Goal: Find contact information: Find contact information

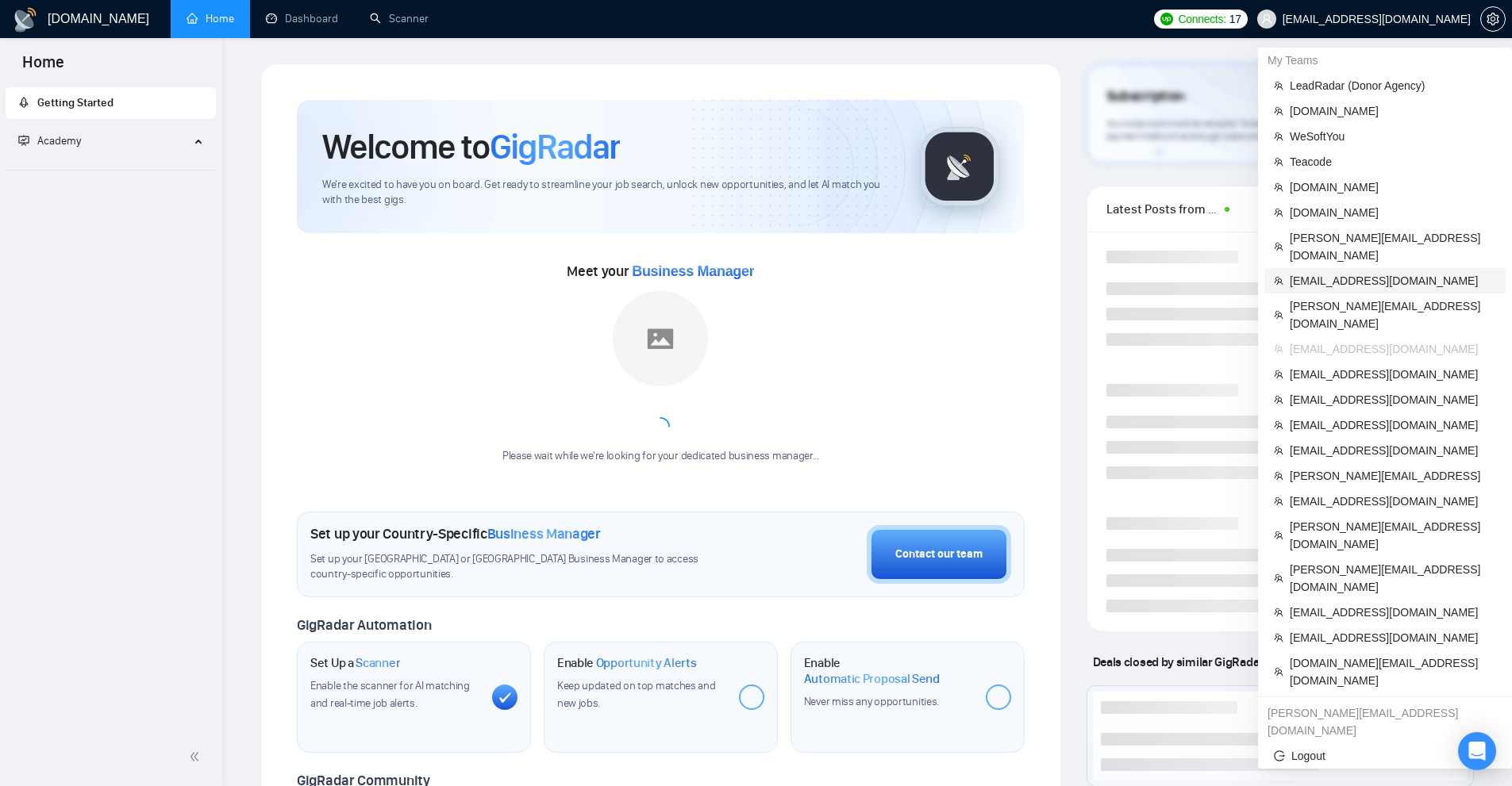
click at [1342, 272] on span "[EMAIL_ADDRESS][DOMAIN_NAME]" at bounding box center [1392, 280] width 206 height 17
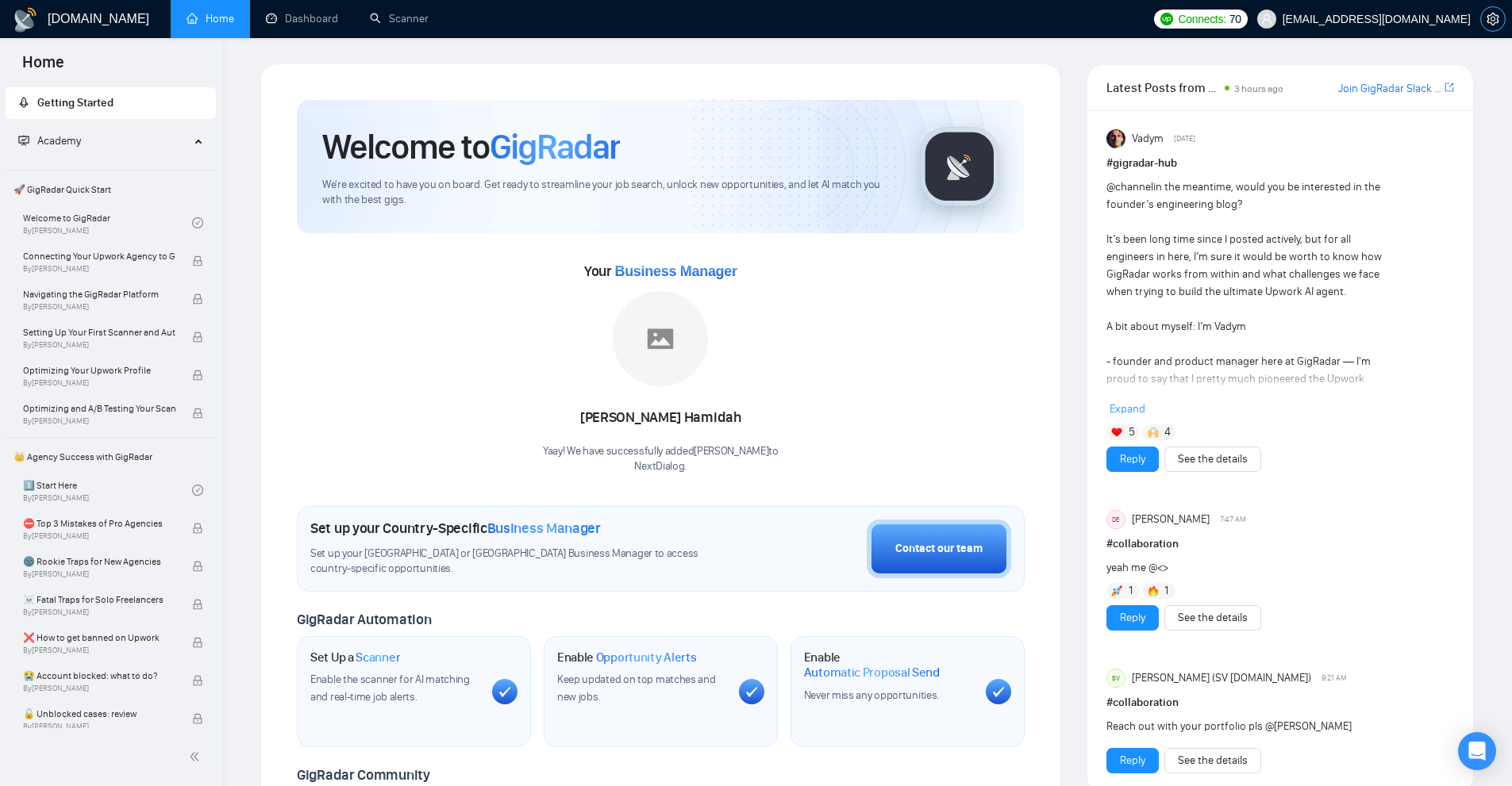
click at [1498, 15] on icon "setting" at bounding box center [1492, 18] width 12 height 12
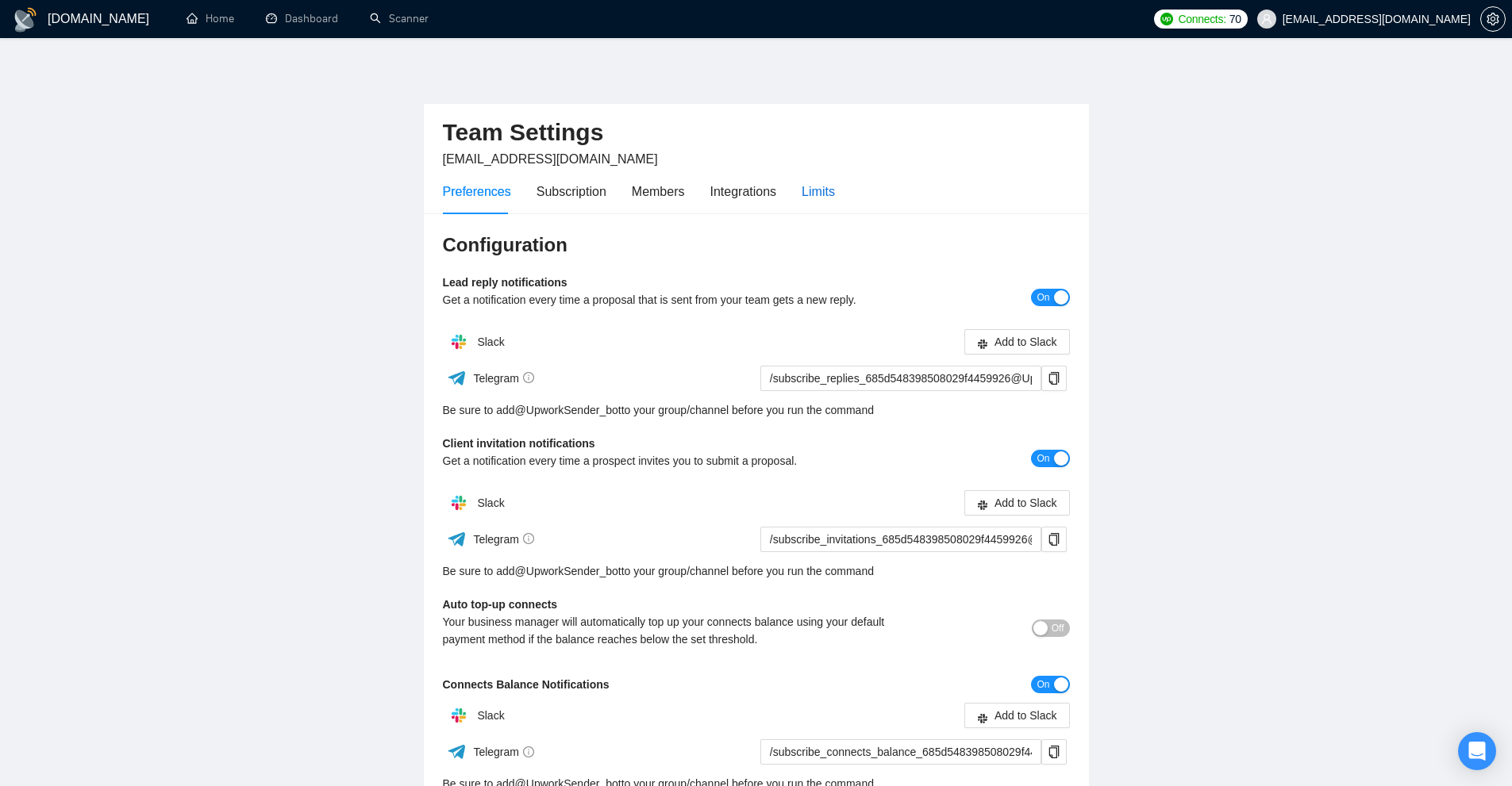
click at [826, 186] on div "Limits" at bounding box center [818, 191] width 33 height 20
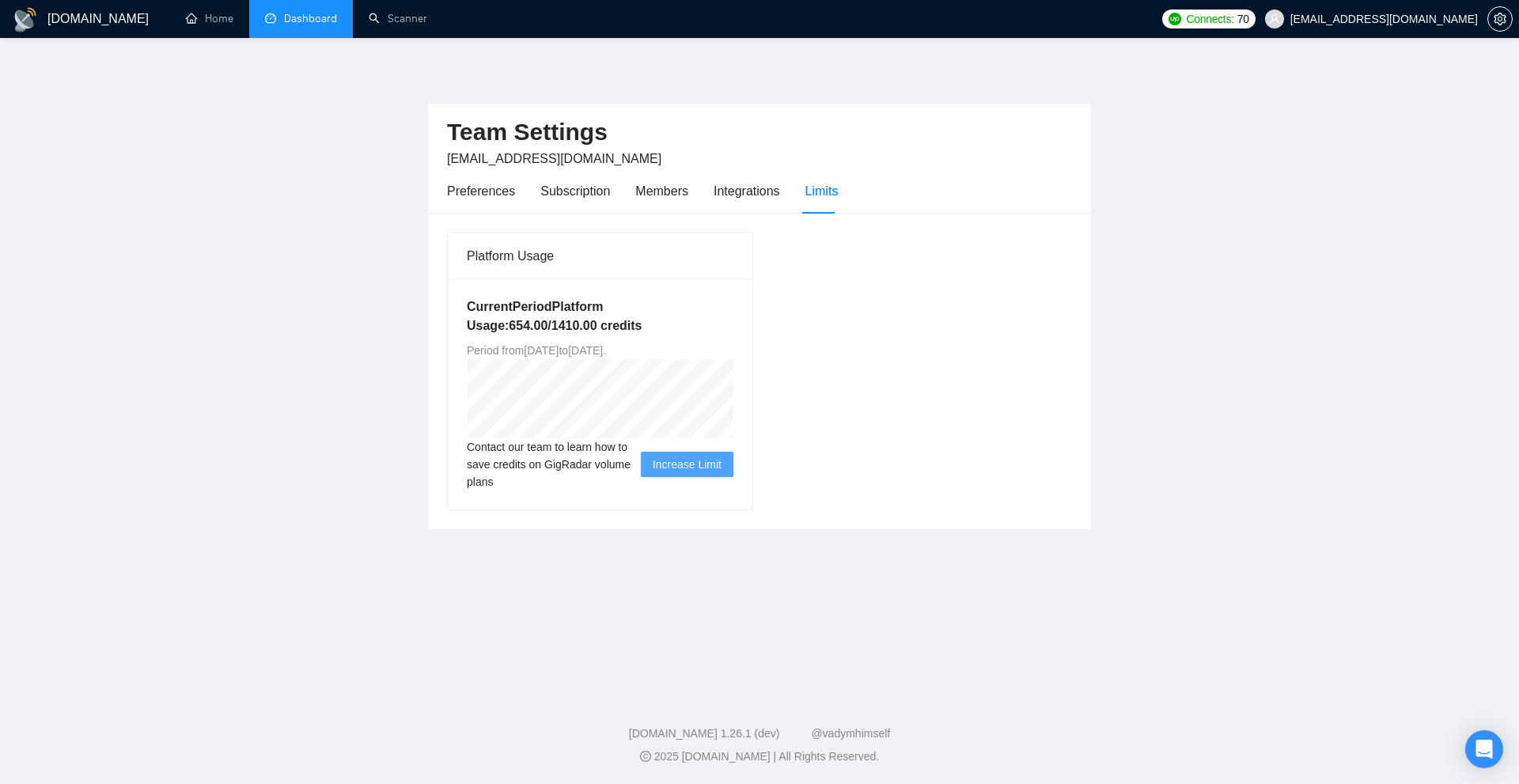
click at [297, 20] on link "Dashboard" at bounding box center [302, 19] width 72 height 13
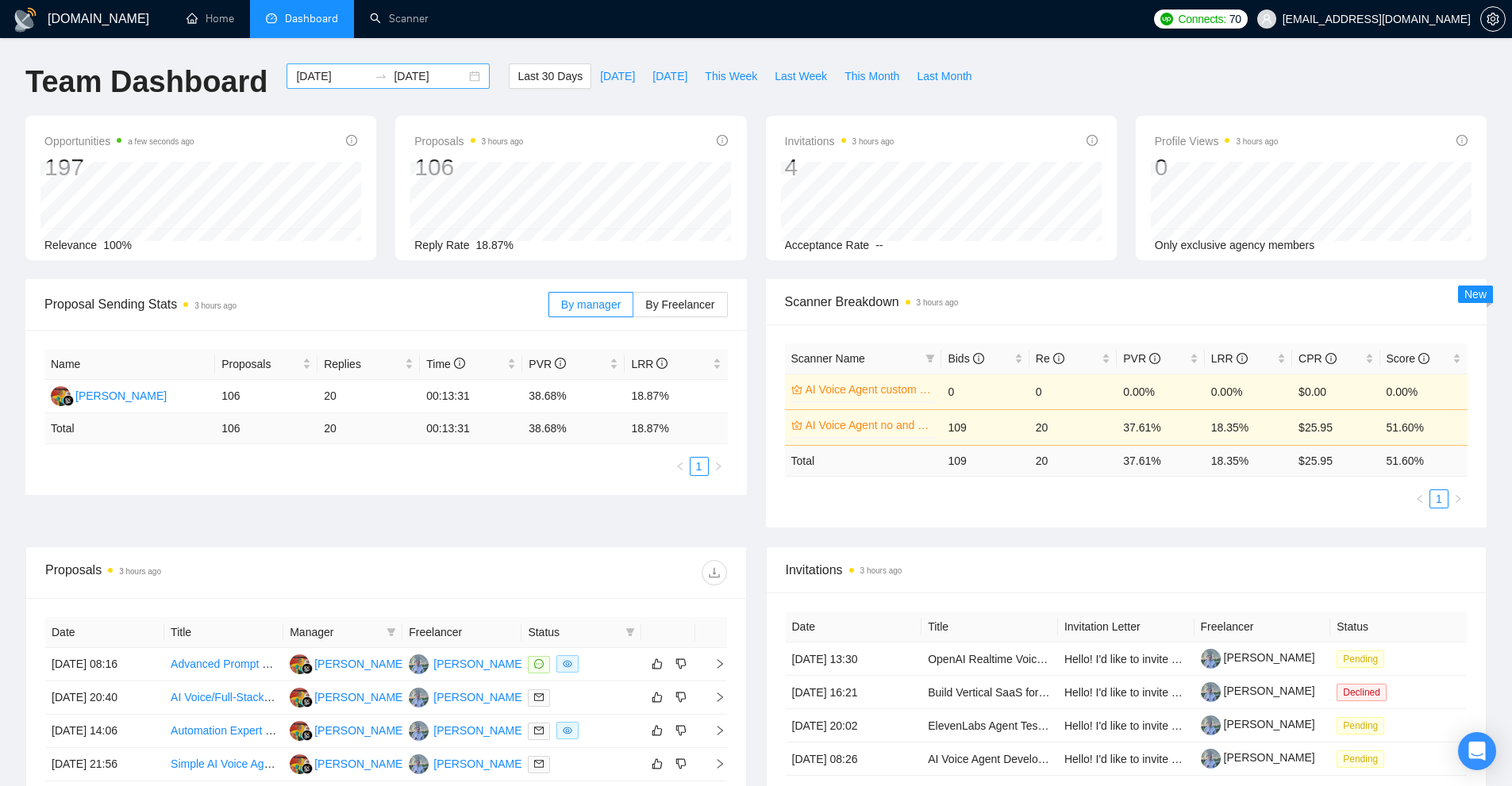
click at [296, 69] on input "[DATE]" at bounding box center [332, 76] width 72 height 17
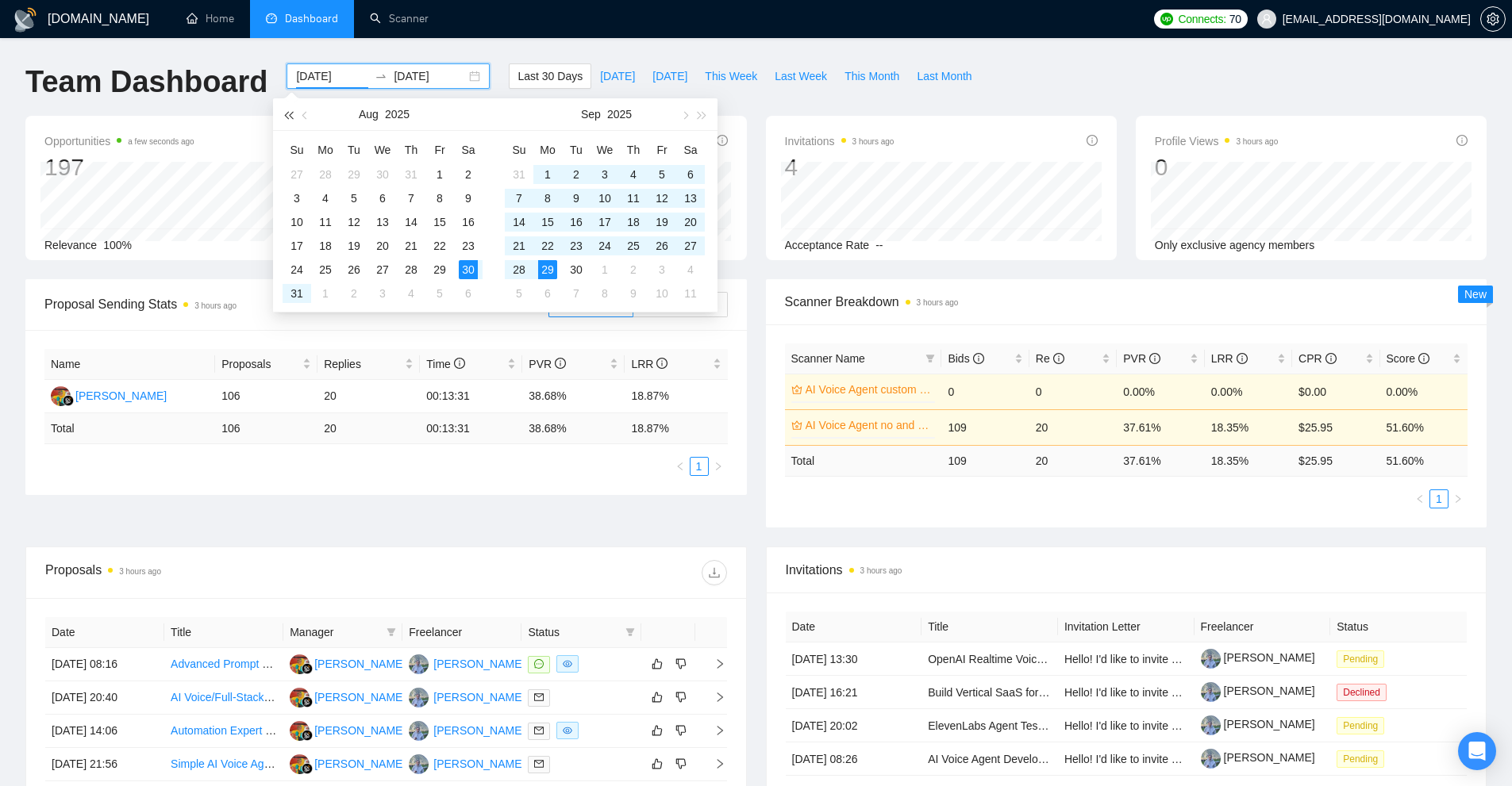
click at [287, 119] on button "button" at bounding box center [288, 113] width 17 height 31
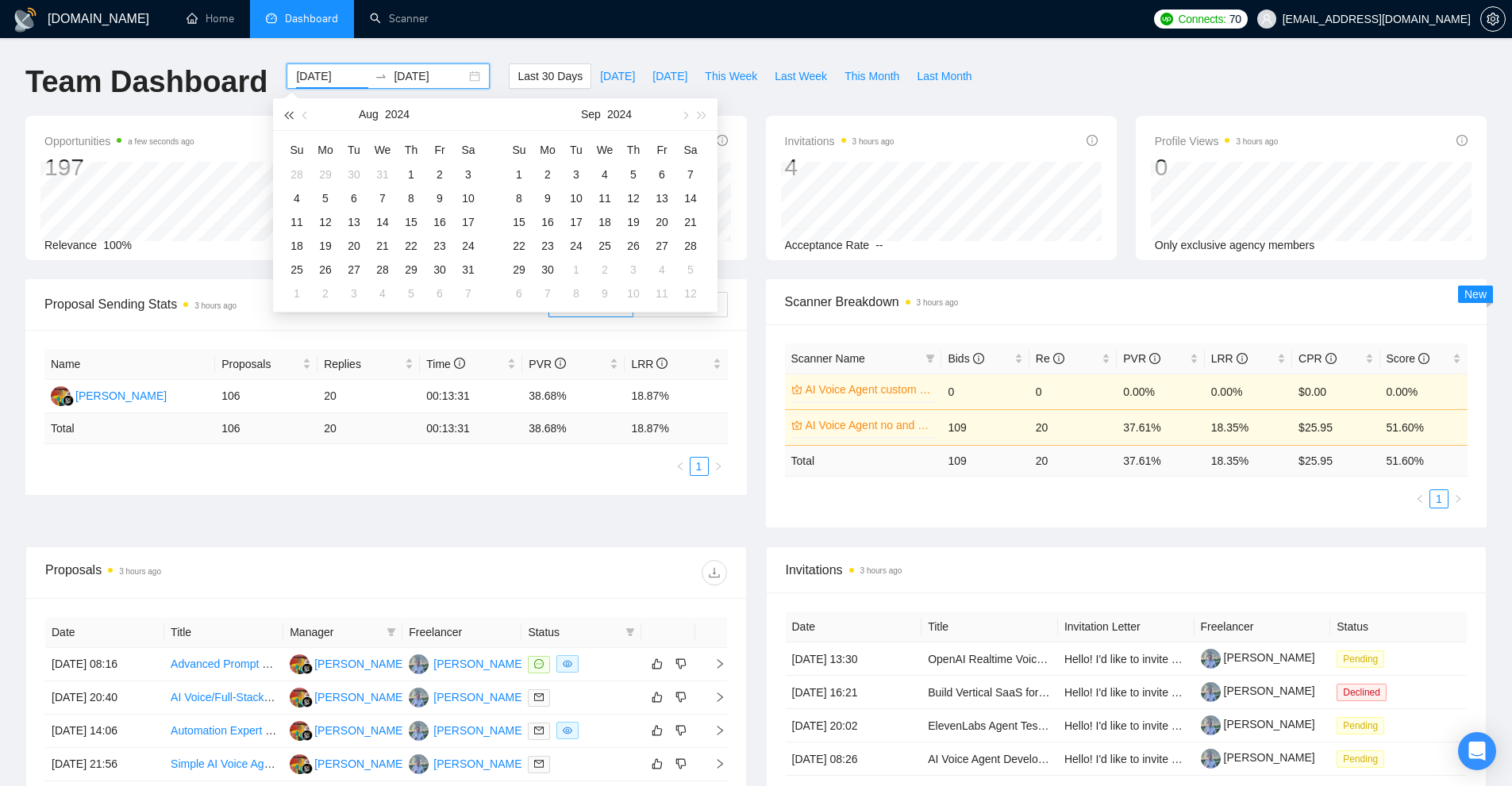
click at [287, 119] on button "button" at bounding box center [288, 113] width 17 height 31
type input "[DATE]"
click at [366, 181] on td "1" at bounding box center [354, 174] width 29 height 24
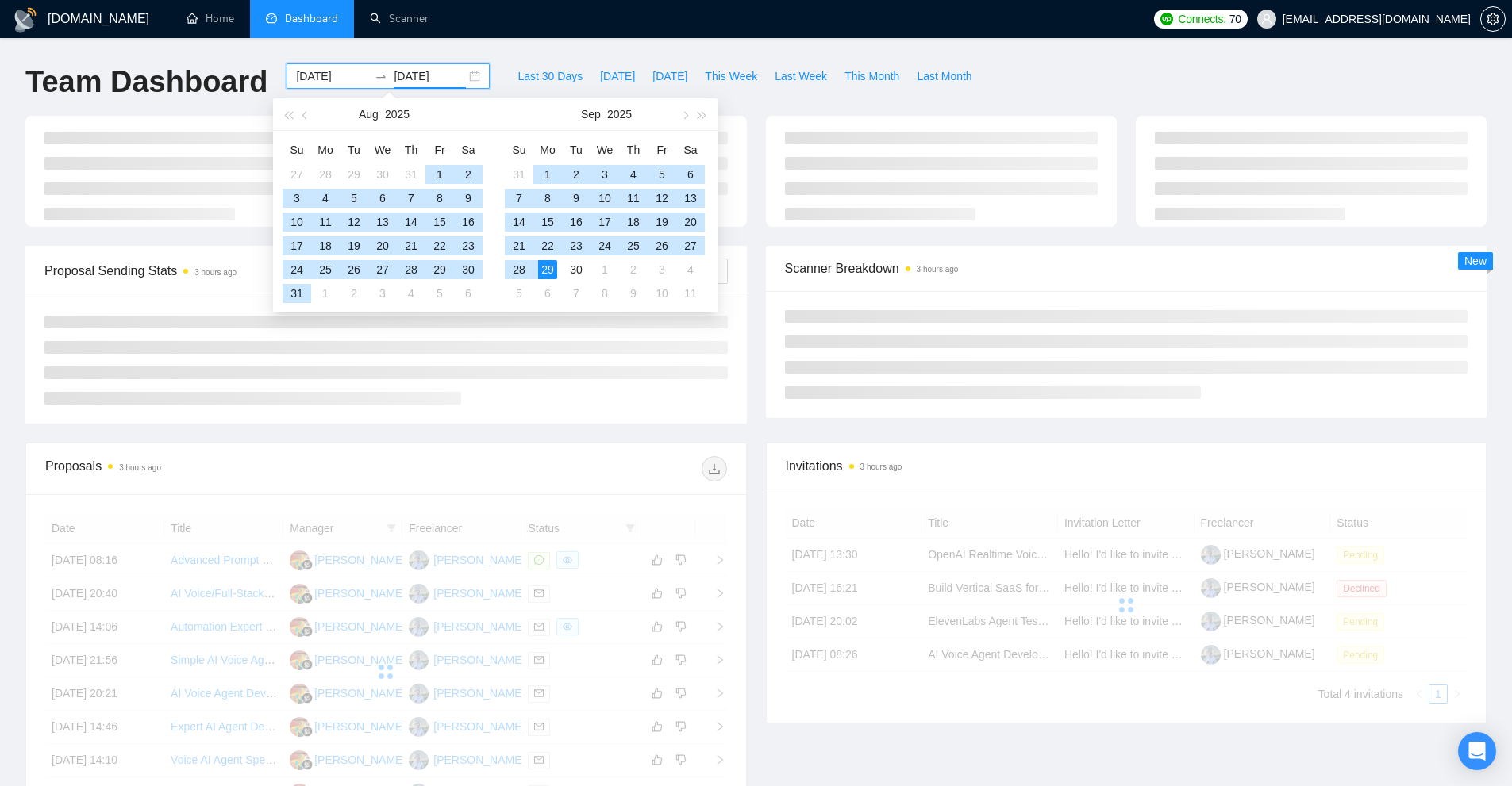
type input "[DATE]"
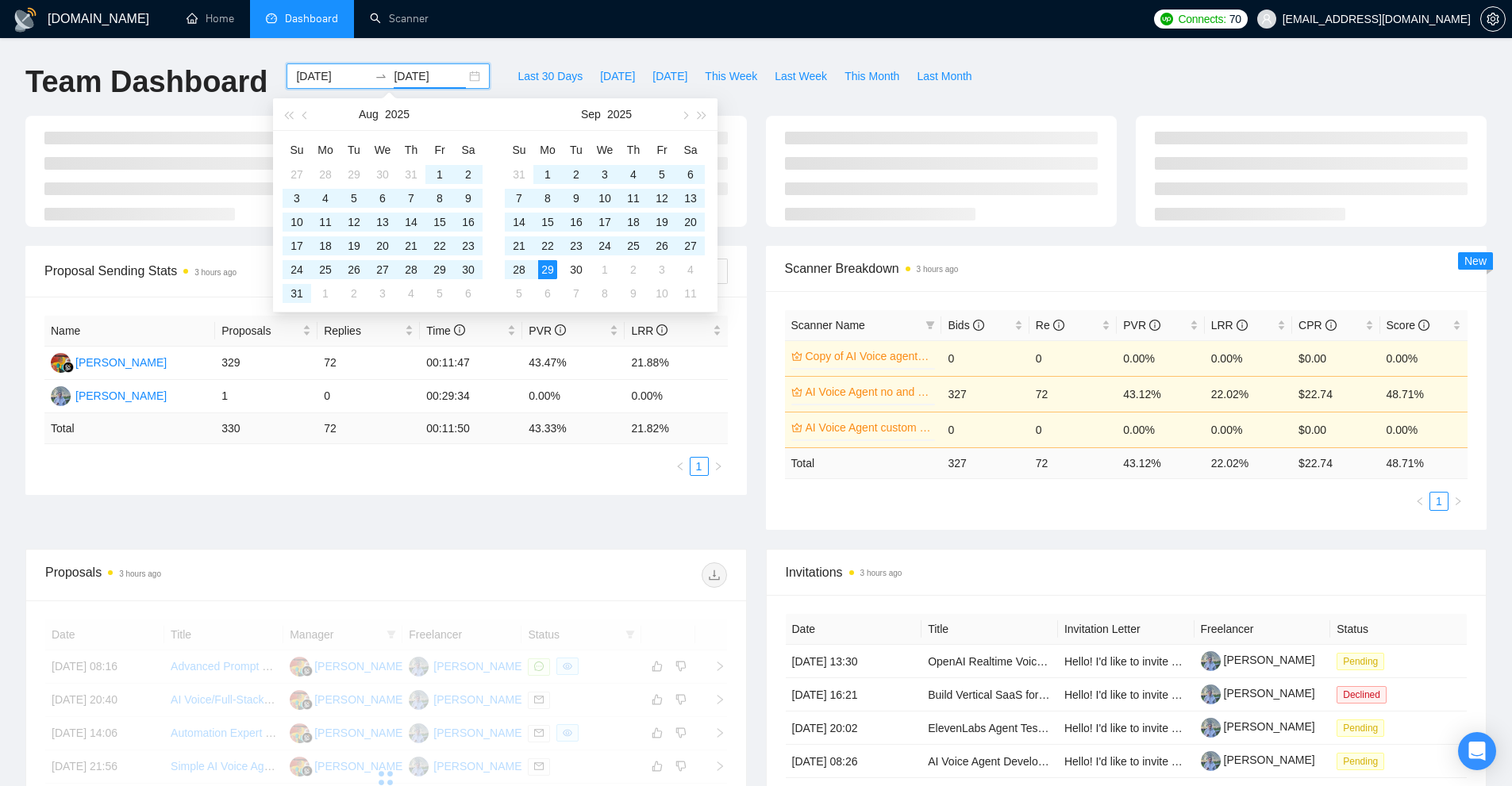
click at [768, 109] on div "Last 30 Days [DATE] [DATE] This Week Last Week This Month Last Month" at bounding box center [745, 89] width 491 height 52
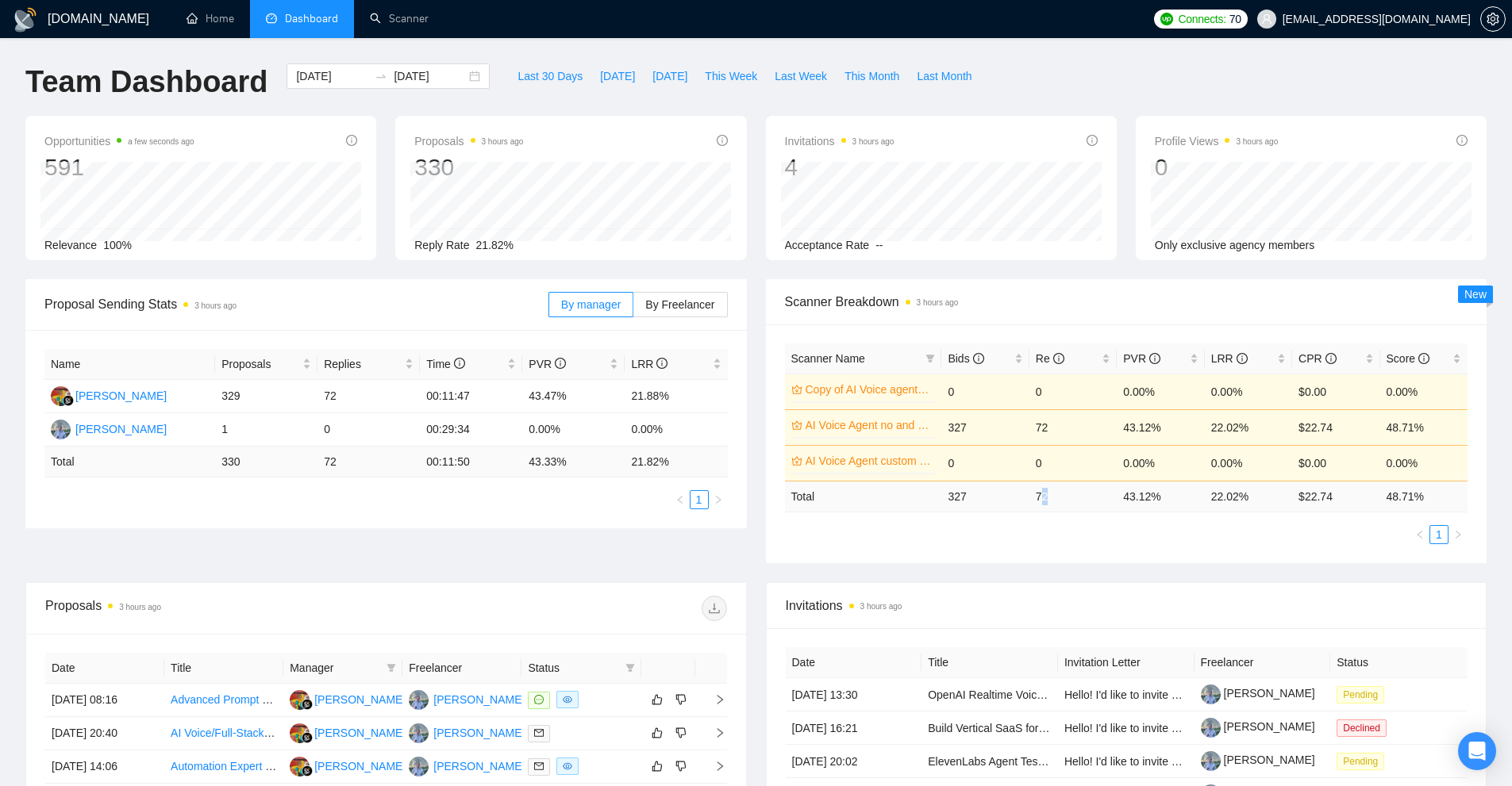
drag, startPoint x: 1043, startPoint y: 496, endPoint x: 1056, endPoint y: 501, distance: 13.9
click at [1056, 501] on td "72" at bounding box center [1073, 496] width 87 height 31
drag, startPoint x: 1034, startPoint y: 541, endPoint x: 998, endPoint y: 534, distance: 36.7
click at [1034, 542] on ul "1" at bounding box center [1126, 534] width 684 height 19
drag, startPoint x: 948, startPoint y: 500, endPoint x: 1410, endPoint y: 507, distance: 462.1
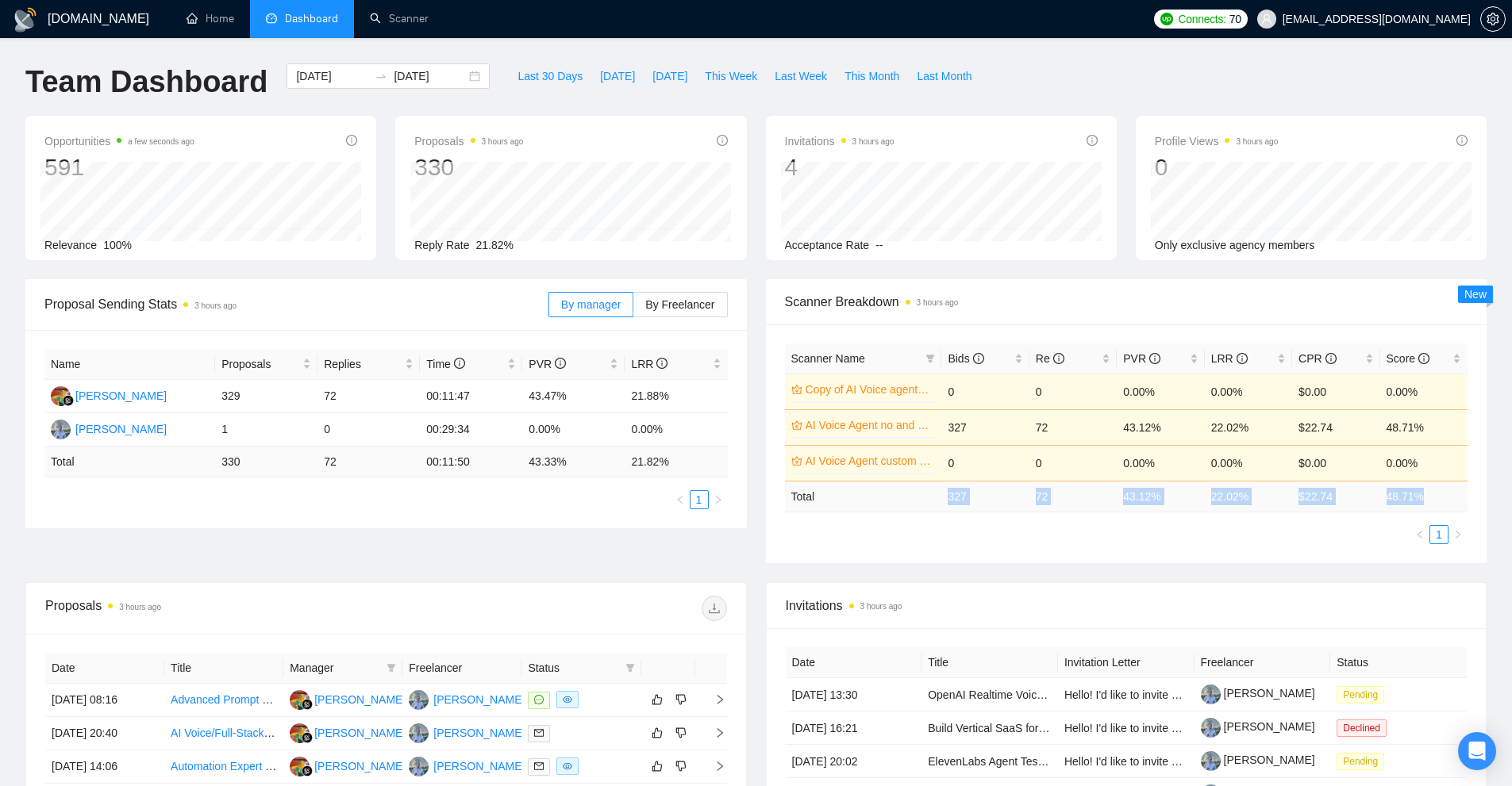
click at [1436, 490] on tr "Total 327 72 43.12 % 22.02 % $ 22.74 48.71 %" at bounding box center [1126, 496] width 684 height 31
click at [1259, 555] on div "Scanner Name Bids Re PVR LRR CPR Score Copy of AI Voice agents general 0% 0 0 0…" at bounding box center [1126, 443] width 722 height 239
click at [394, 12] on link "Scanner" at bounding box center [399, 19] width 59 height 13
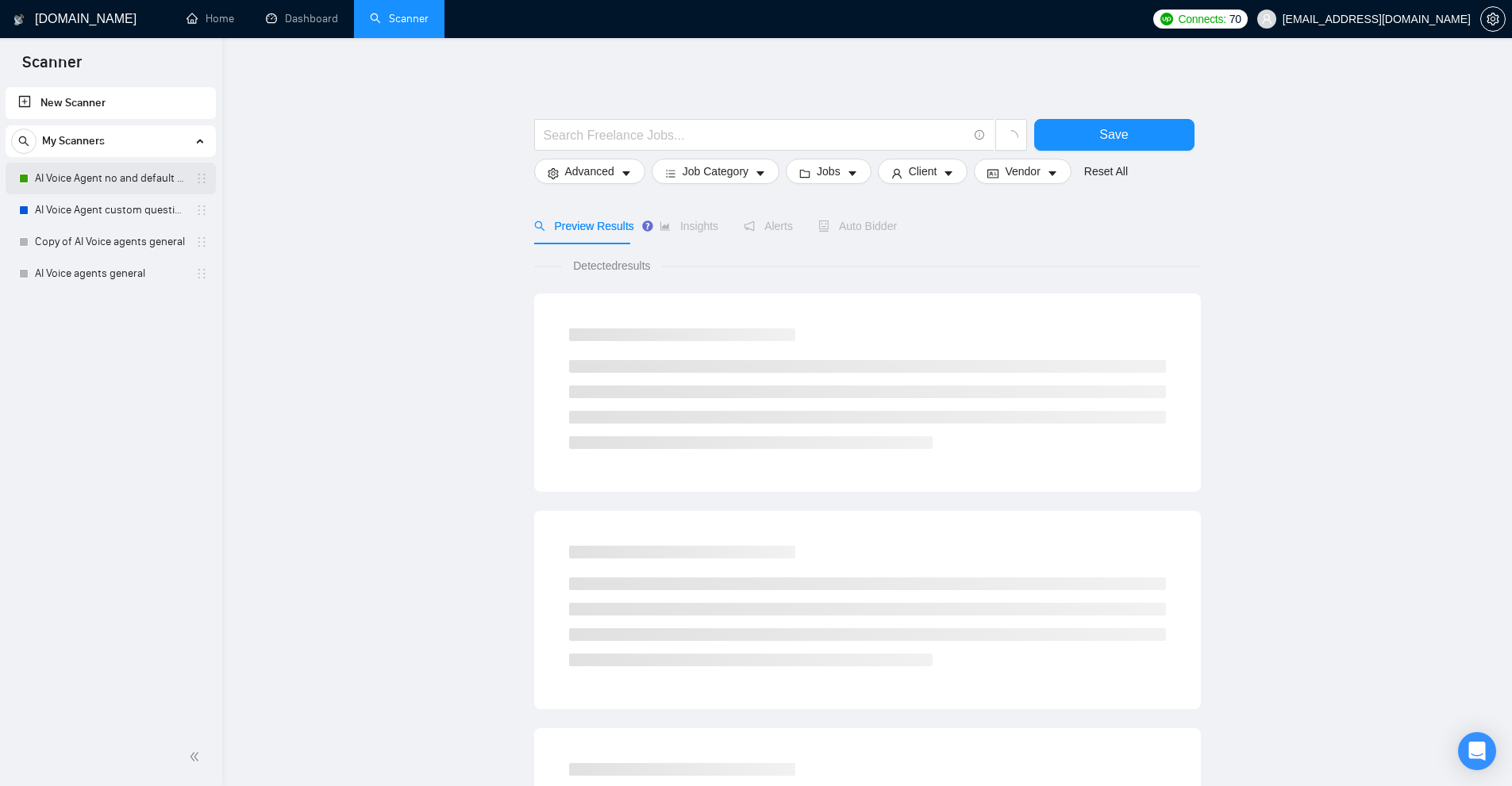
click at [85, 182] on link "AI Voice Agent no and default questions" at bounding box center [110, 178] width 151 height 31
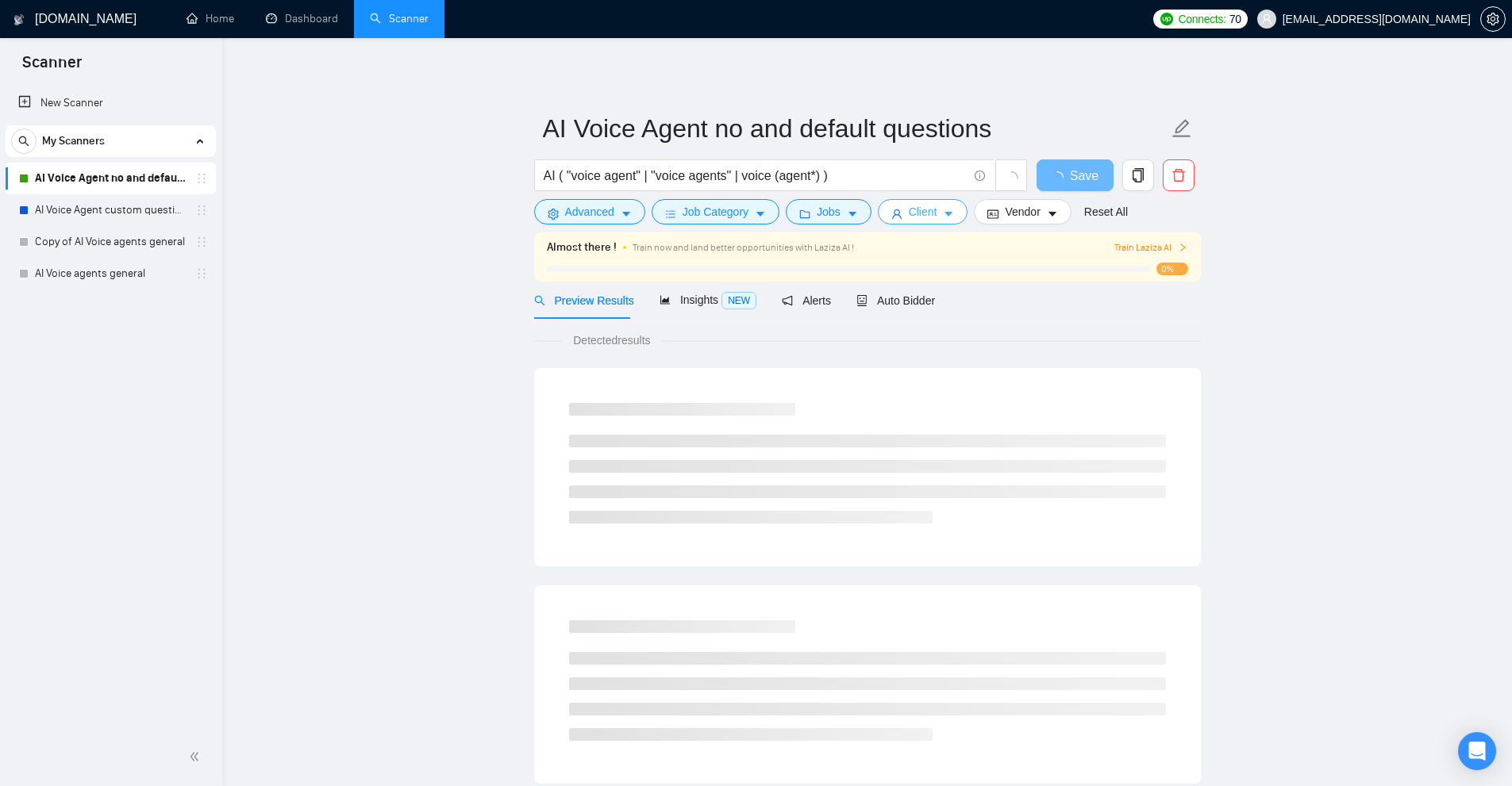
click at [924, 215] on span "Client" at bounding box center [923, 212] width 29 height 17
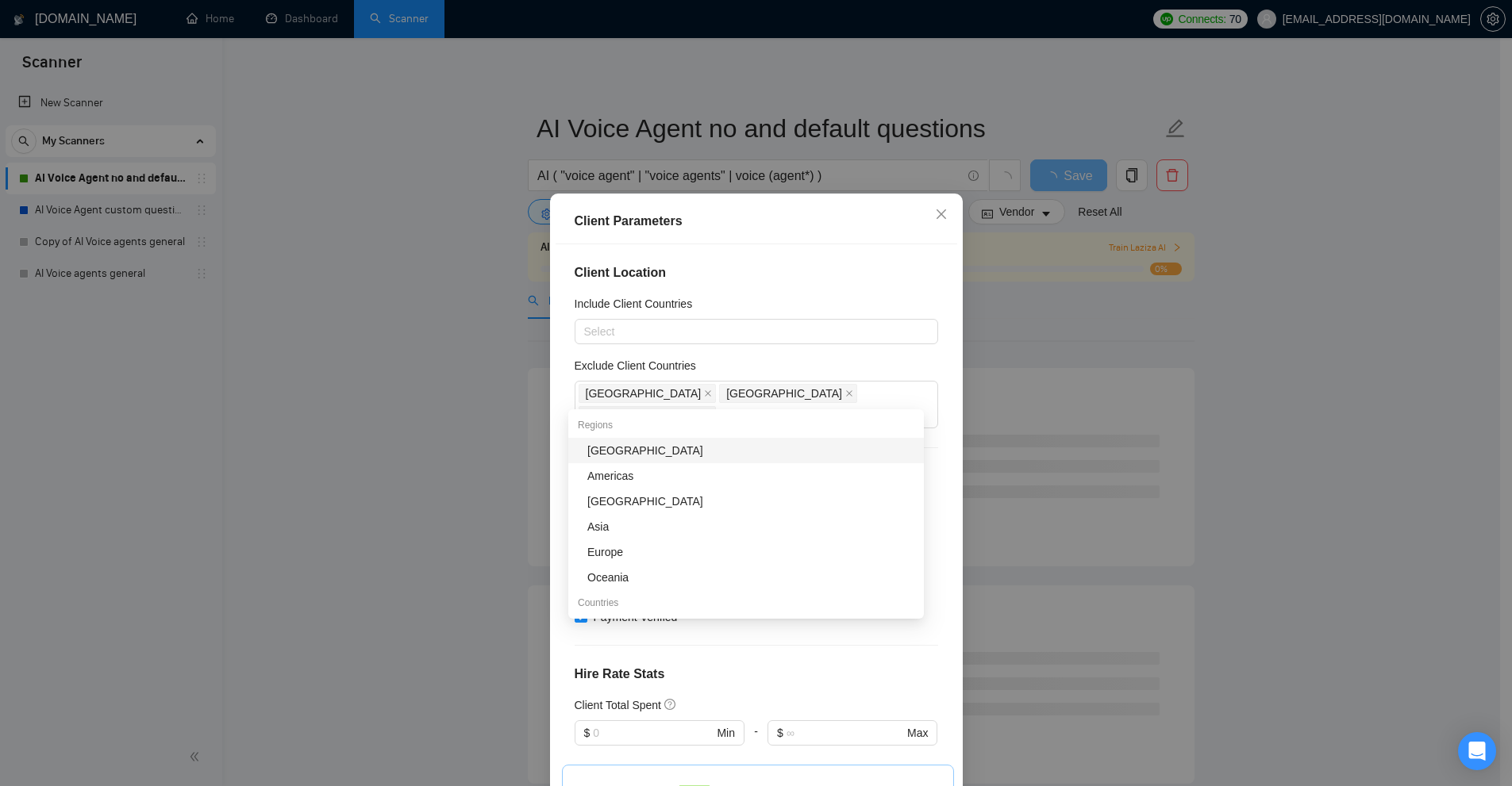
click at [779, 386] on div "[GEOGRAPHIC_DATA] [GEOGRAPHIC_DATA] [GEOGRAPHIC_DATA]" at bounding box center [747, 404] width 339 height 45
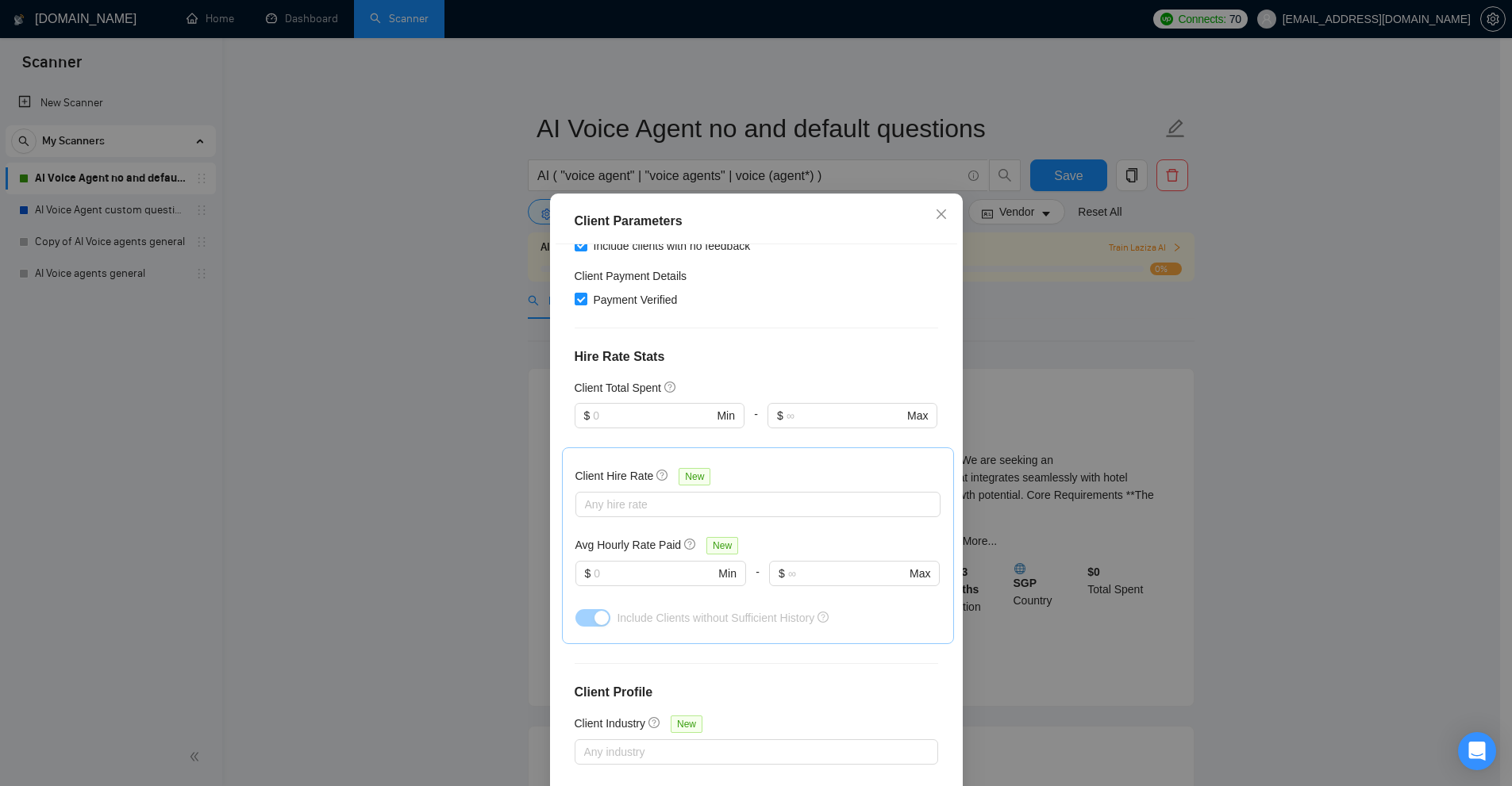
scroll to position [436, 0]
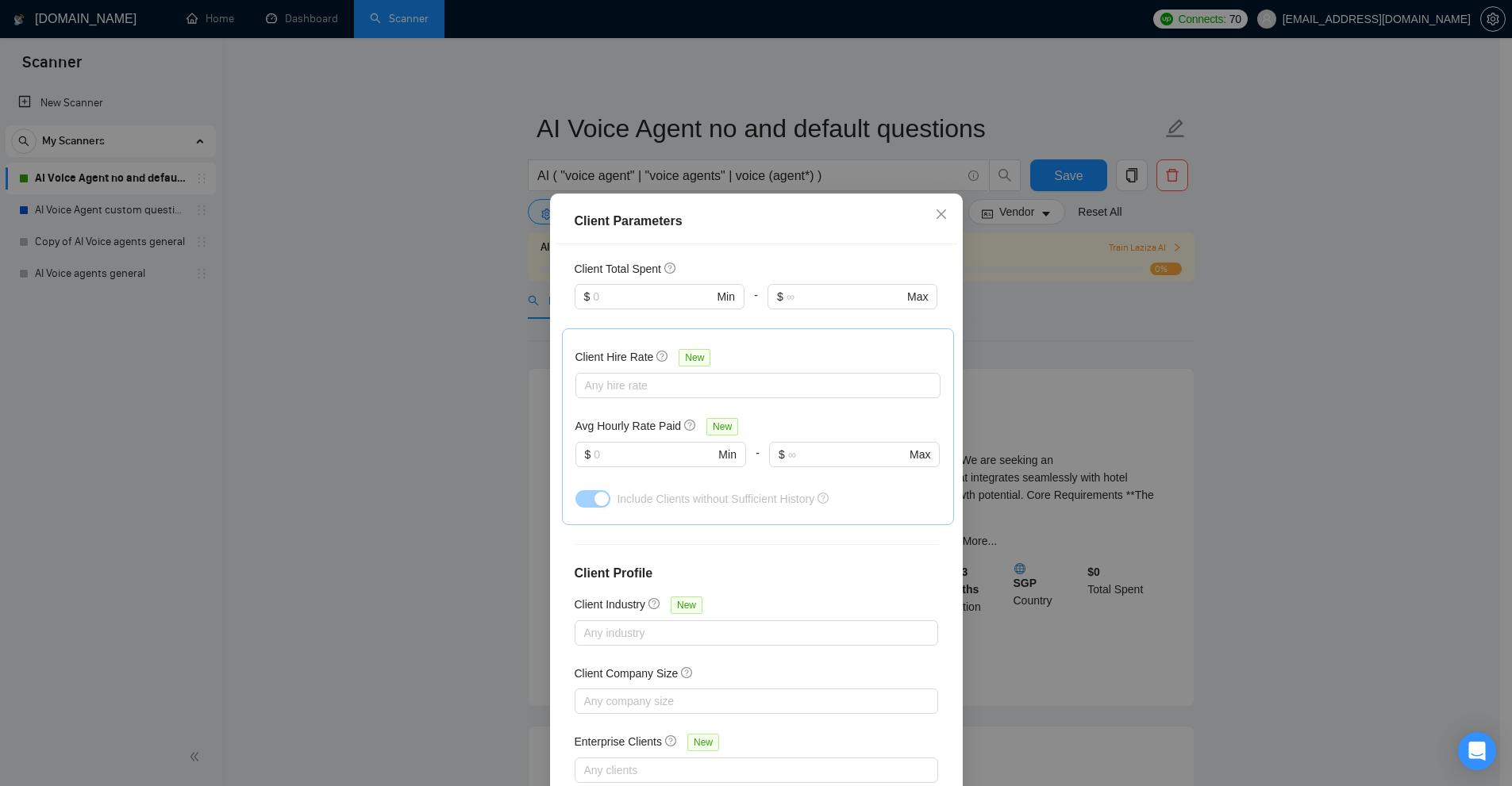
click at [1241, 408] on div "Client Parameters Client Location Include Client Countries Select Exclude Clien…" at bounding box center [756, 393] width 1512 height 786
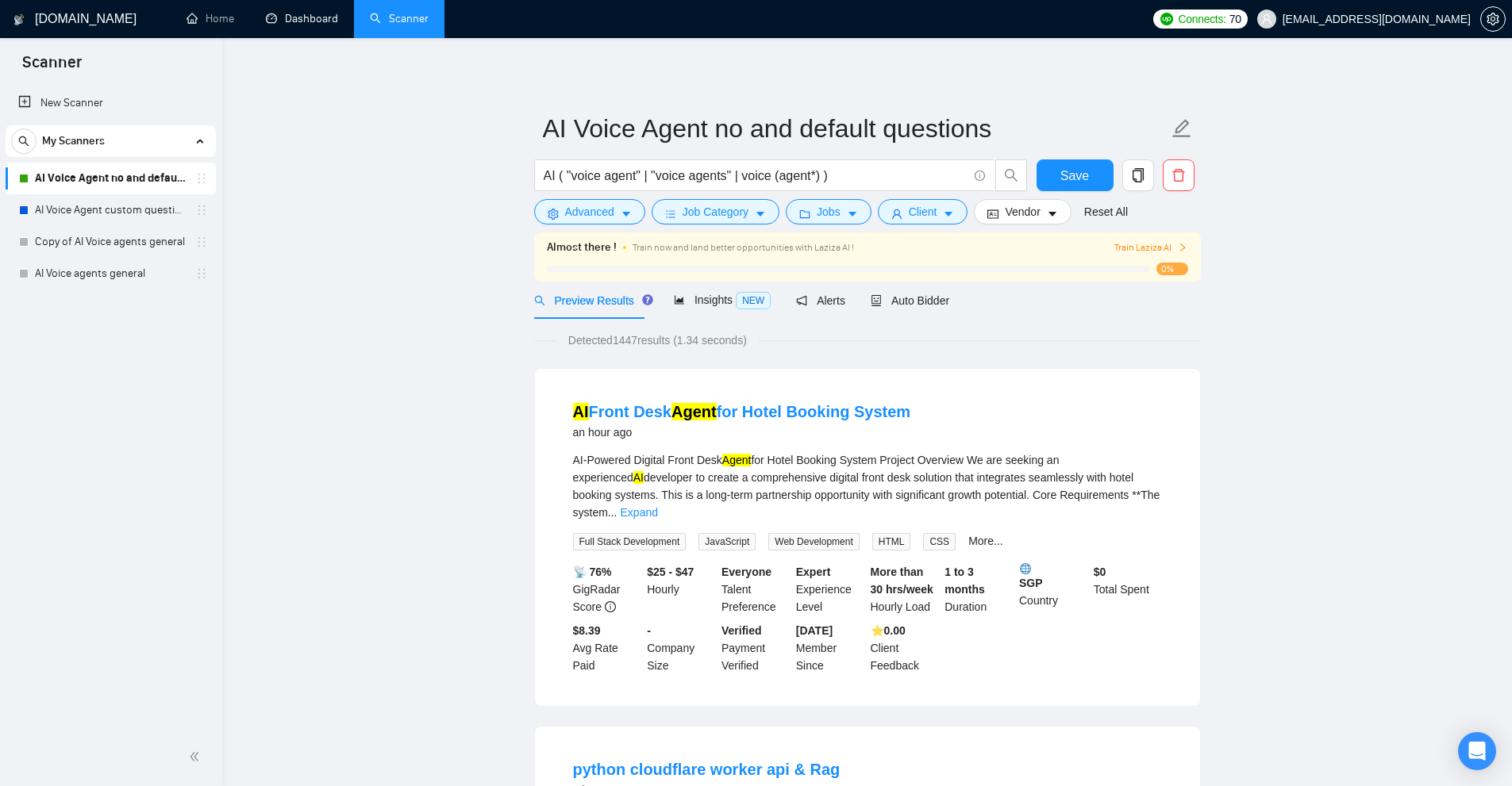
click at [321, 26] on link "Dashboard" at bounding box center [302, 19] width 72 height 13
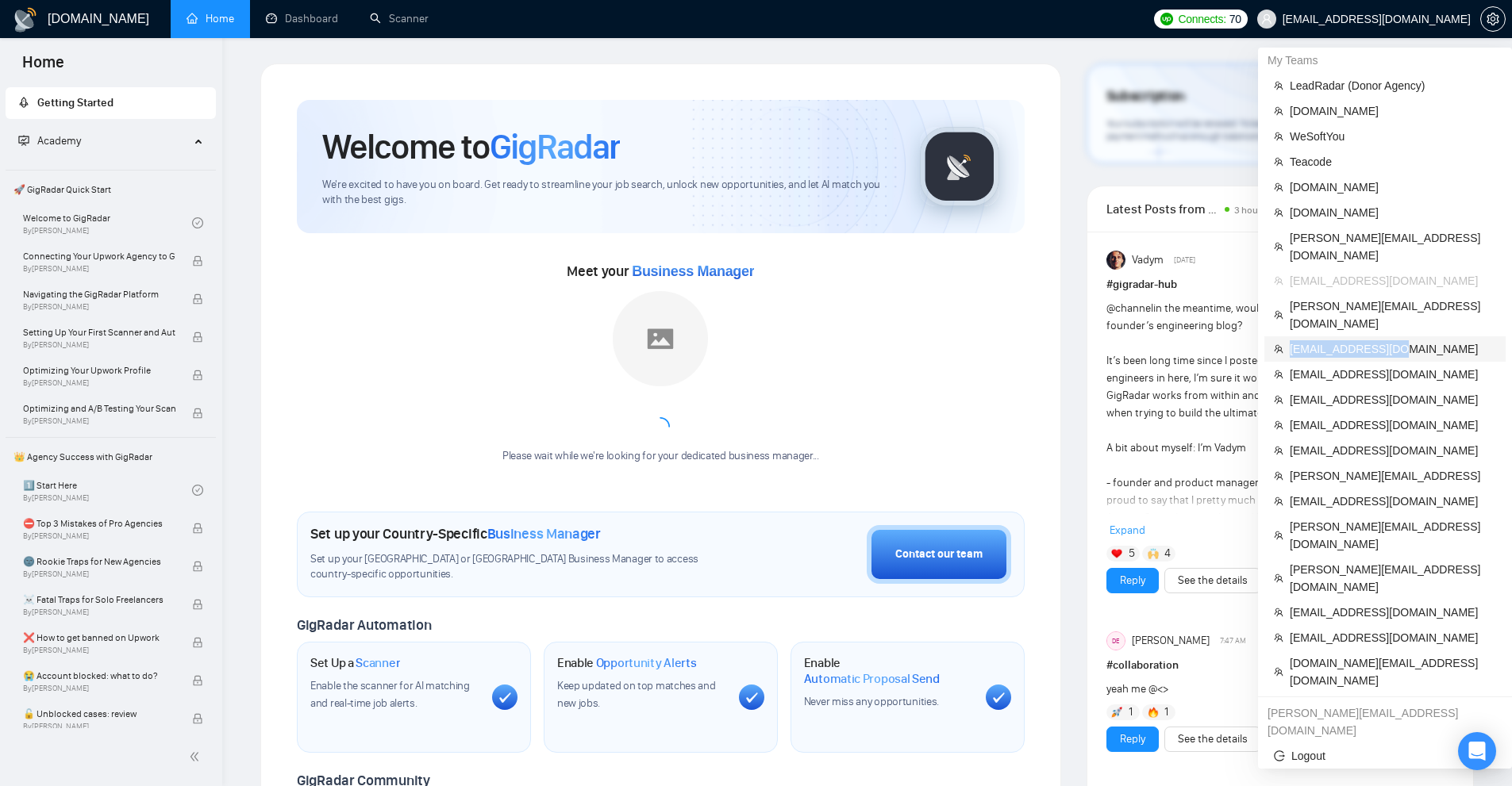
copy span "[EMAIL_ADDRESS][DOMAIN_NAME]"
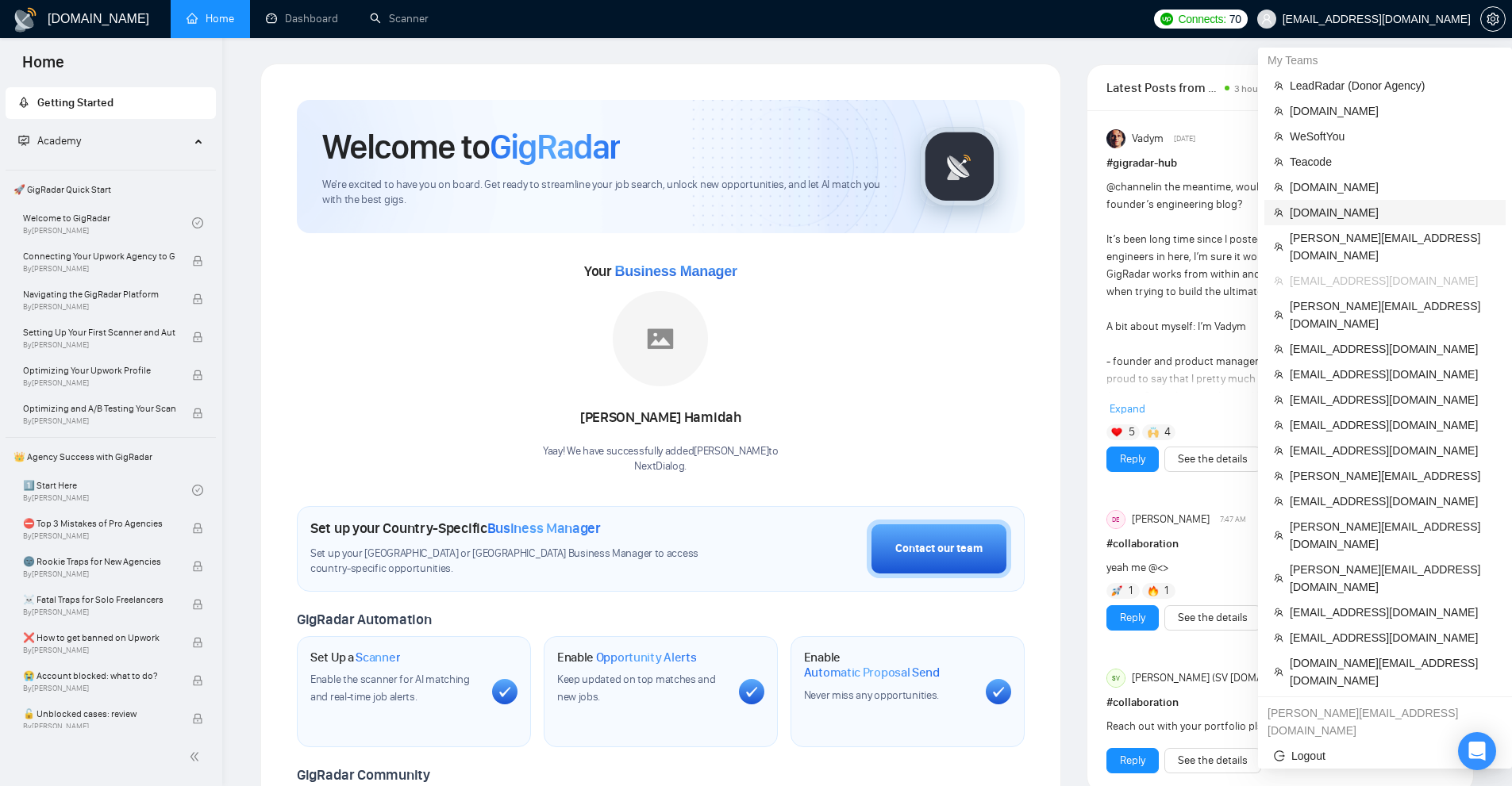
click at [1316, 208] on span "[DOMAIN_NAME]" at bounding box center [1392, 212] width 206 height 17
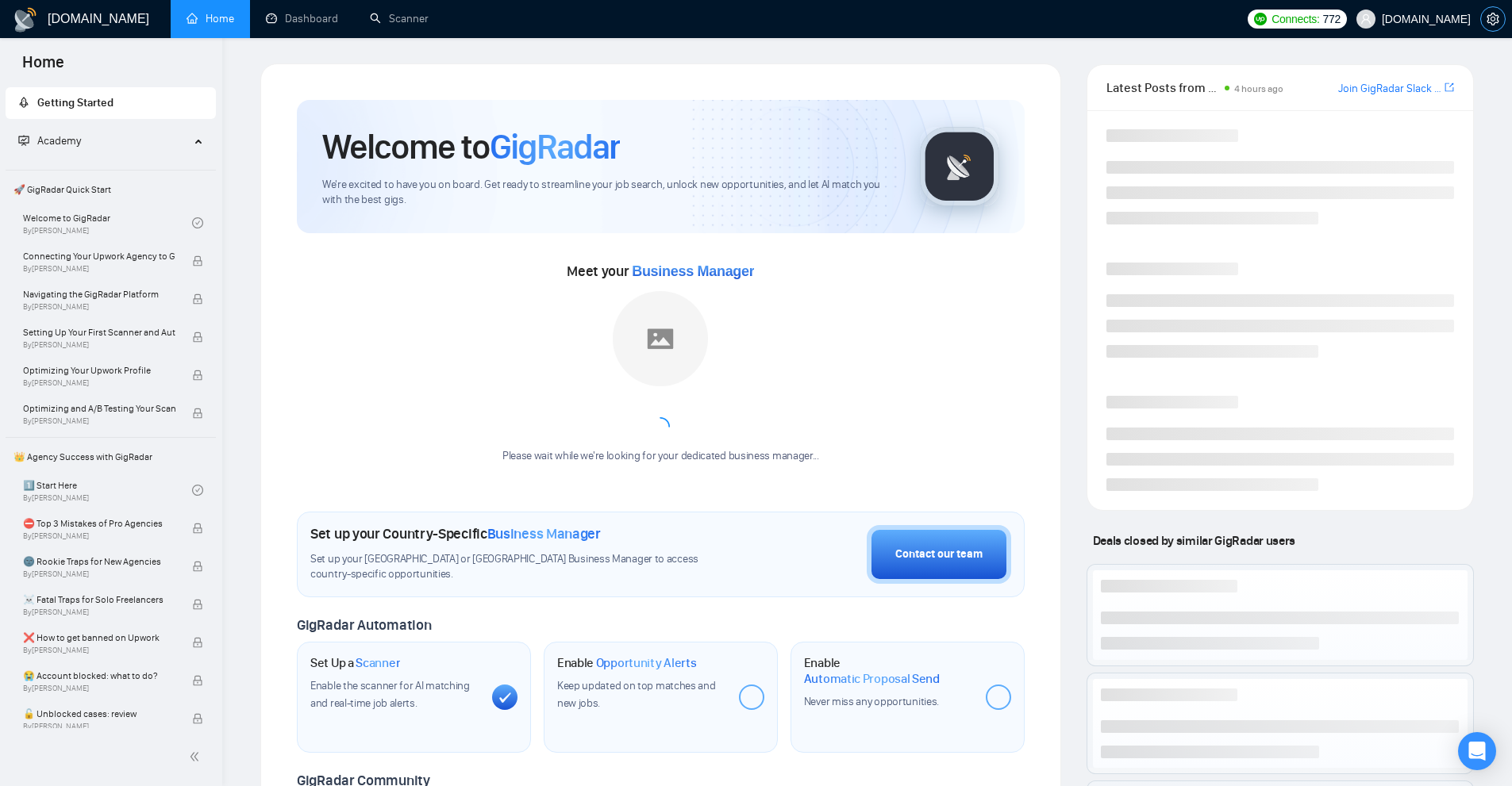
click at [1494, 25] on icon "setting" at bounding box center [1492, 18] width 12 height 12
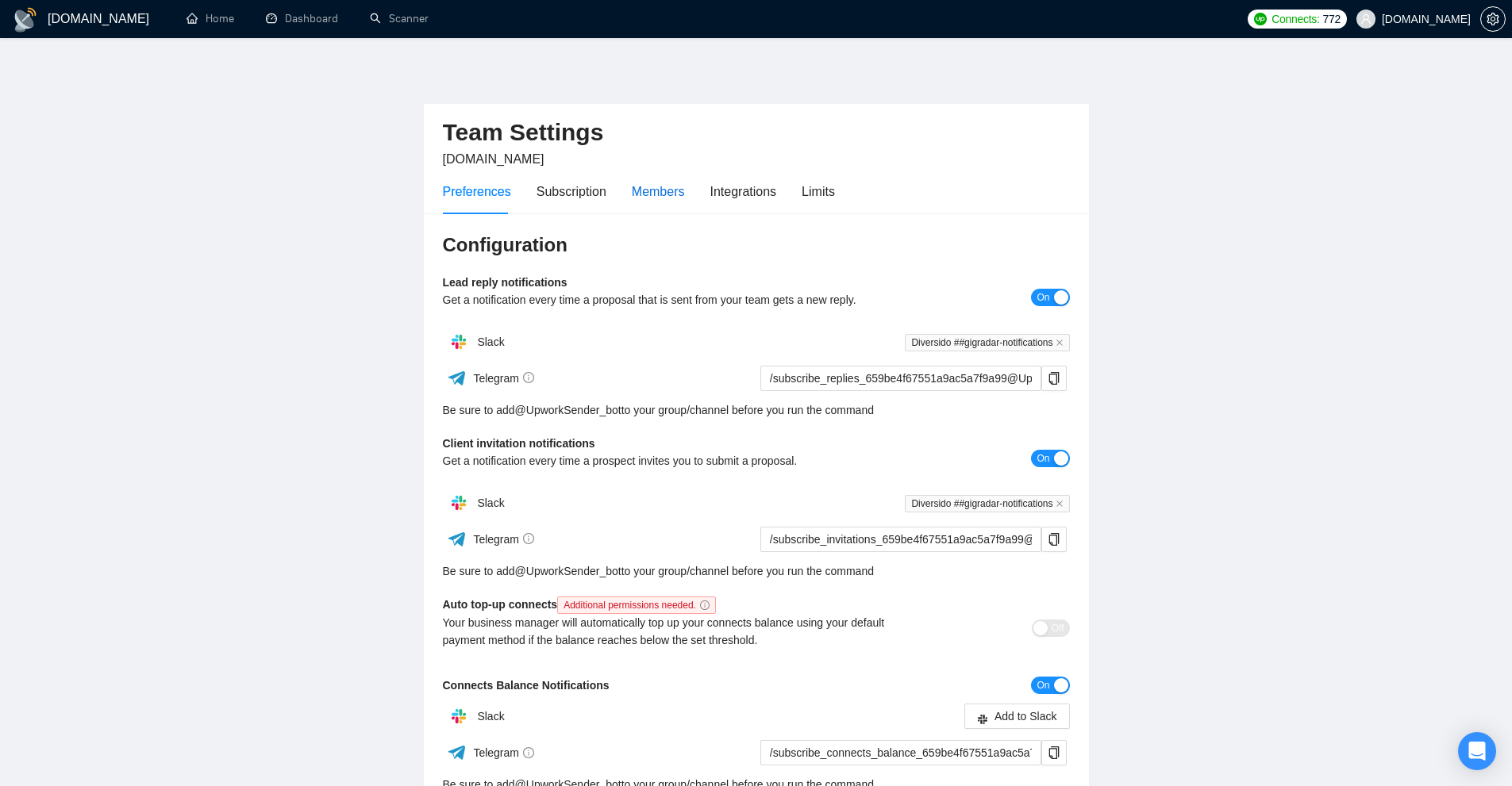
click at [661, 198] on div "Members" at bounding box center [658, 191] width 53 height 20
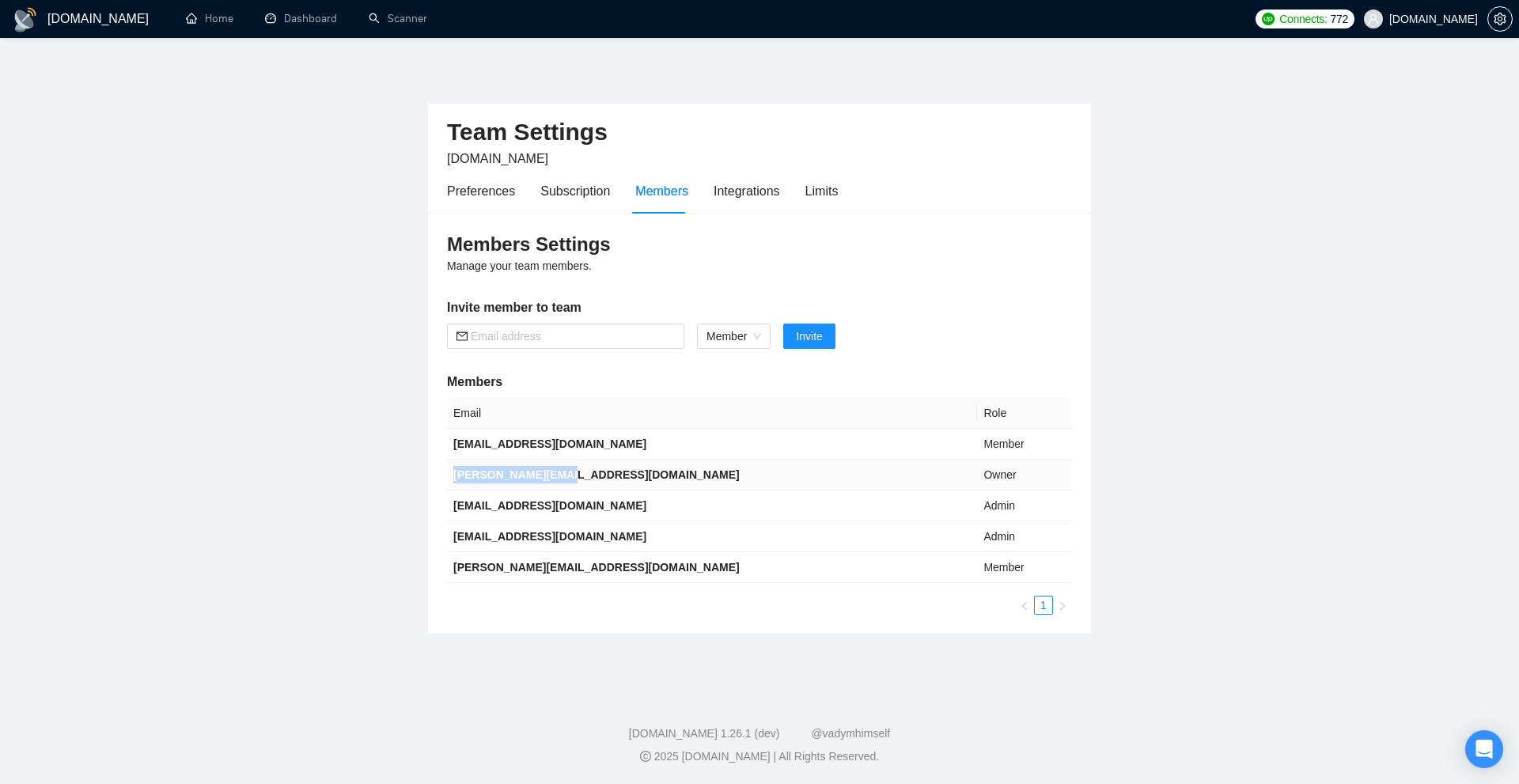
click at [624, 476] on td "tanya@diversido.io" at bounding box center [711, 475] width 530 height 31
click at [595, 519] on td "contact@diversido.io" at bounding box center [711, 505] width 530 height 31
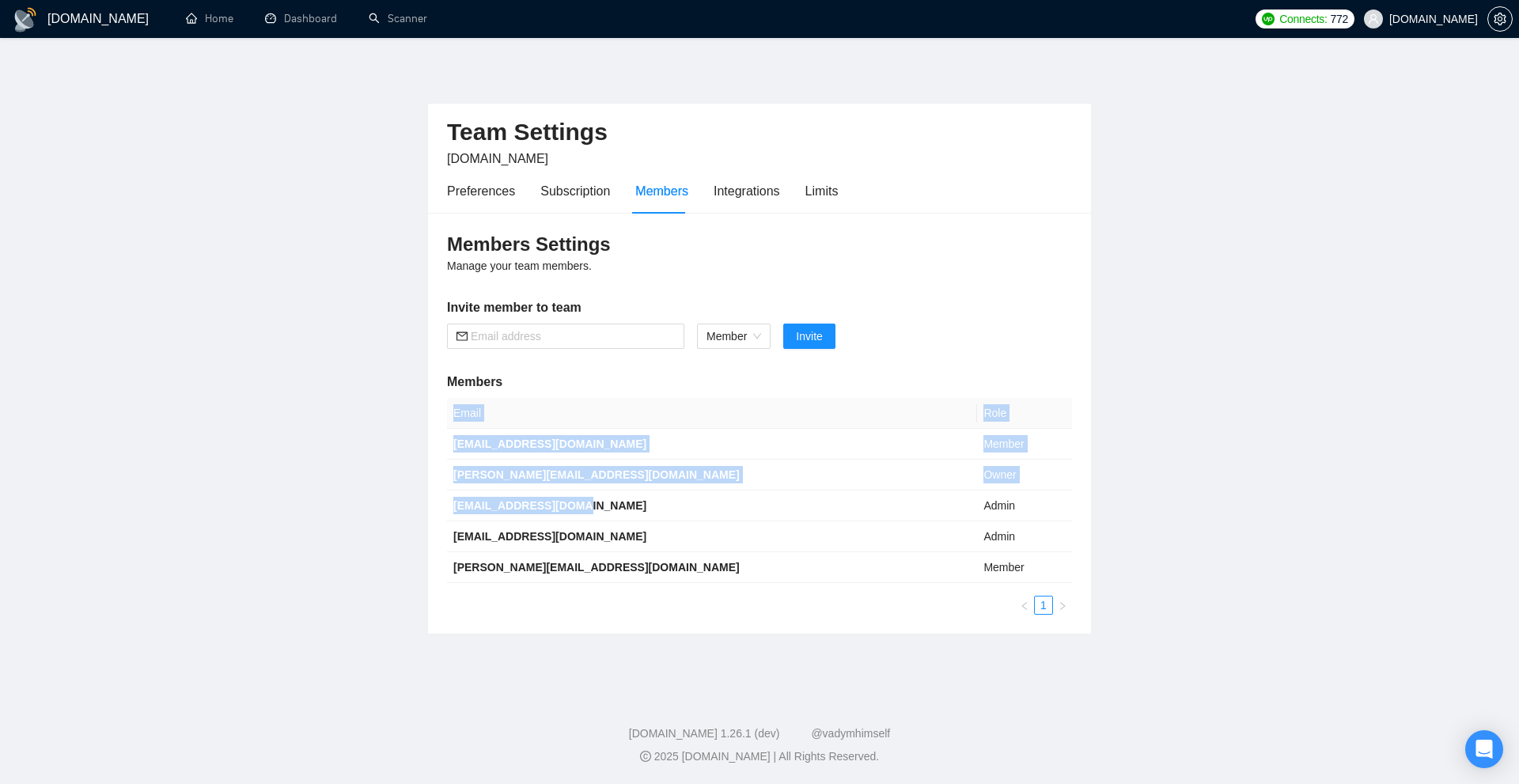
drag, startPoint x: 601, startPoint y: 509, endPoint x: 407, endPoint y: 497, distance: 194.4
click at [407, 497] on main "Team Settings Diversido.io Preferences Subscription Members Integrations Limits…" at bounding box center [760, 363] width 1469 height 599
click at [472, 507] on b "contact@diversido.io" at bounding box center [550, 505] width 193 height 12
drag, startPoint x: 442, startPoint y: 507, endPoint x: 617, endPoint y: 524, distance: 175.8
click at [617, 524] on div "Members Settings Manage your team members. Invite member to team Member Invite …" at bounding box center [759, 423] width 663 height 421
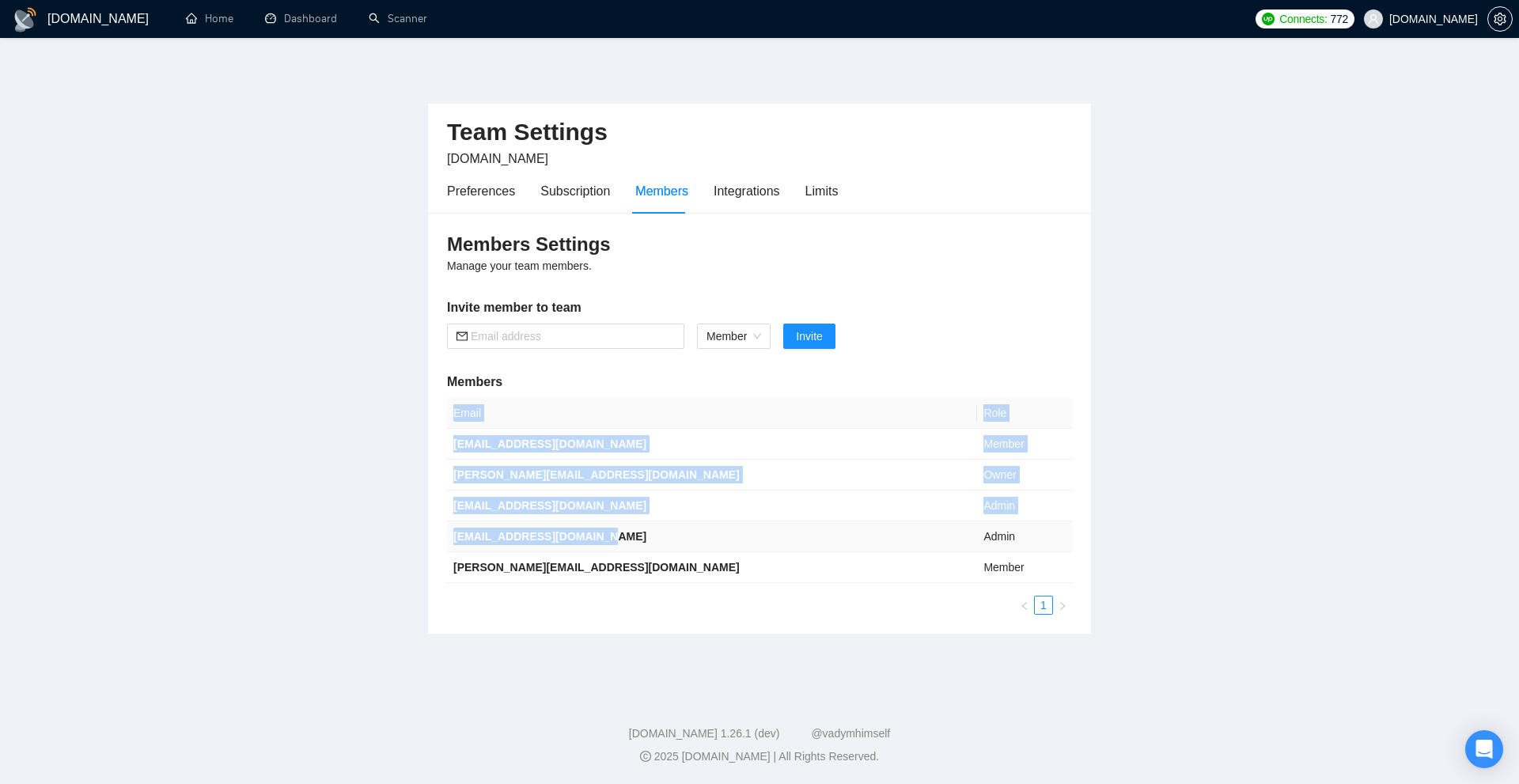
click at [617, 524] on td "ari.sulistya@gigradar.io" at bounding box center [711, 537] width 530 height 31
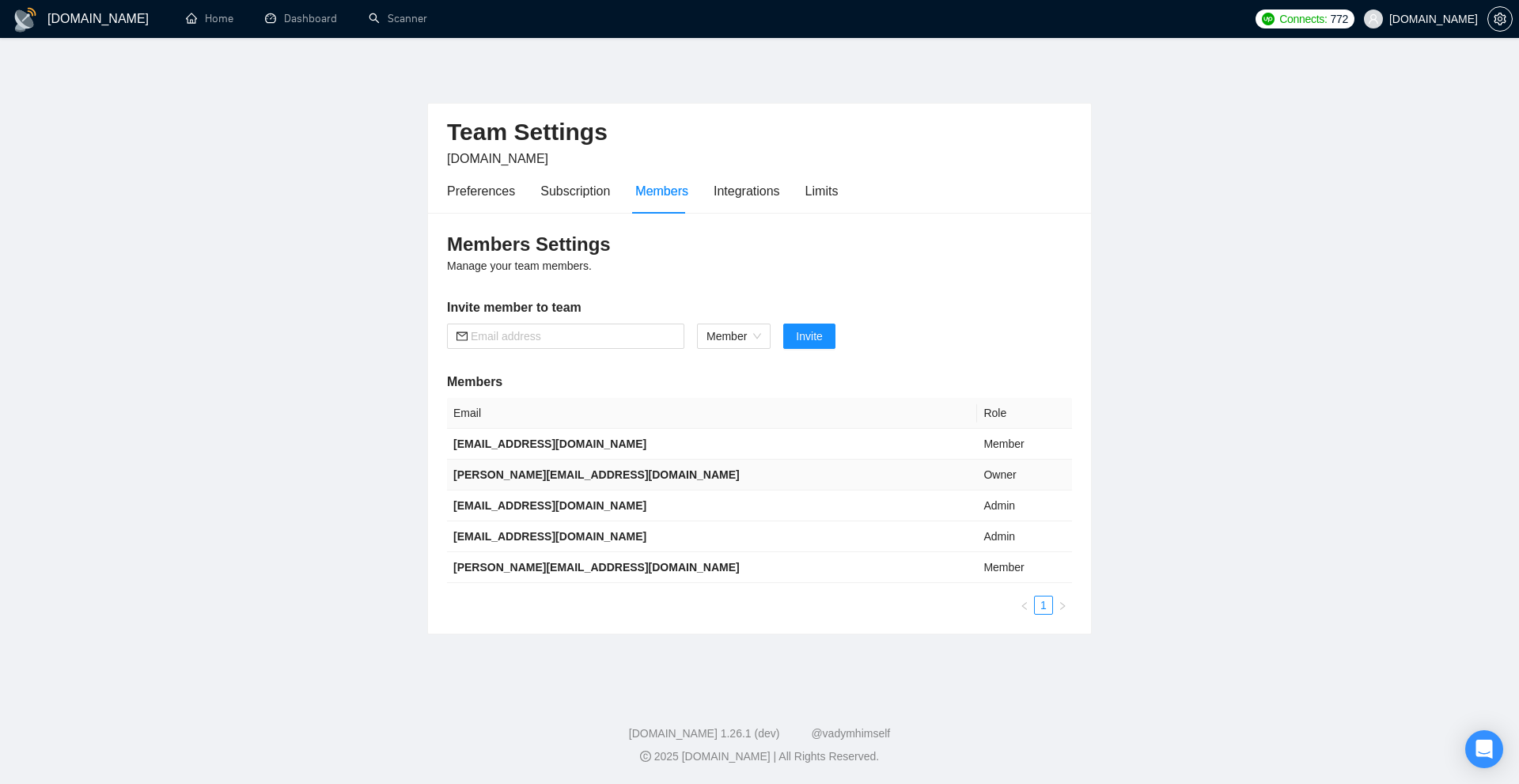
click at [504, 469] on b "tanya@diversido.io" at bounding box center [596, 474] width 286 height 12
copy b "tanya@diversido.io"
